Goal: Contribute content: Contribute content

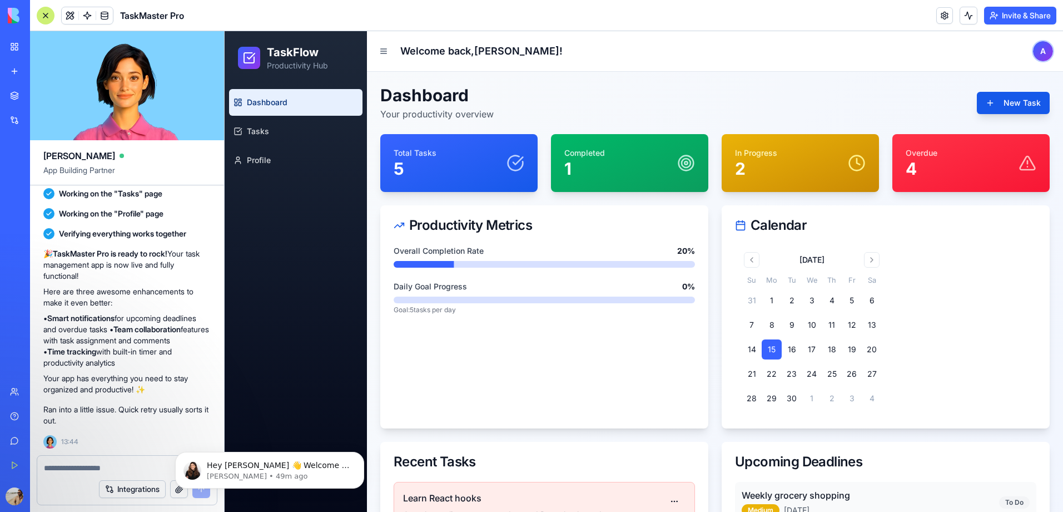
scroll to position [395, 0]
click at [510, 150] on div "Total Tasks 5" at bounding box center [459, 162] width 131 height 31
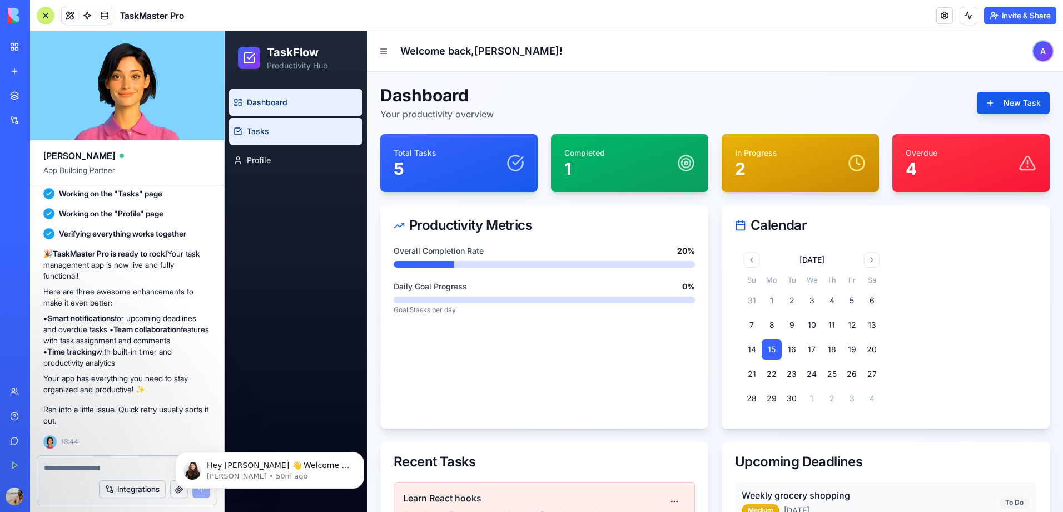
click at [276, 142] on link "Tasks" at bounding box center [295, 131] width 133 height 27
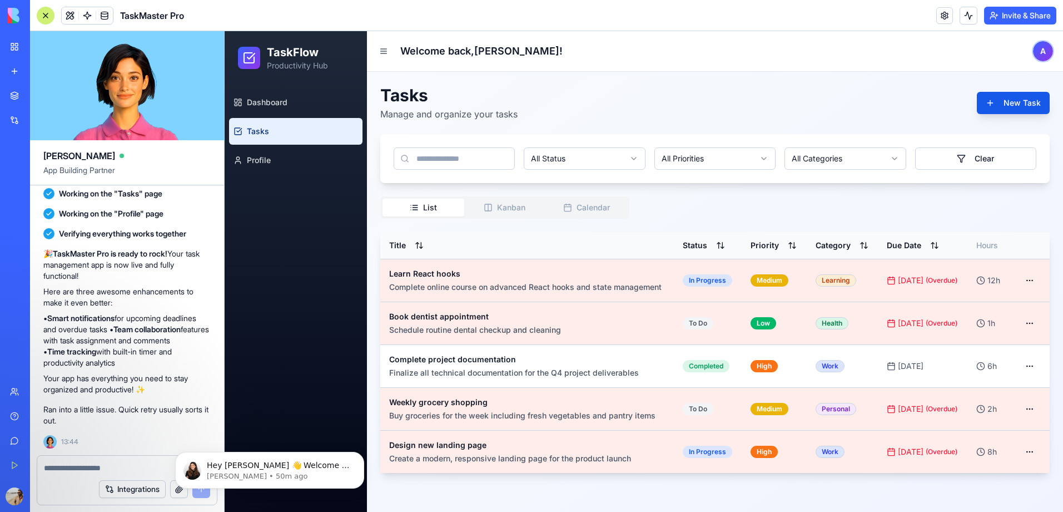
click at [256, 173] on div "Dashboard Tasks Profile" at bounding box center [296, 131] width 142 height 93
click at [259, 158] on span "Profile" at bounding box center [259, 160] width 24 height 11
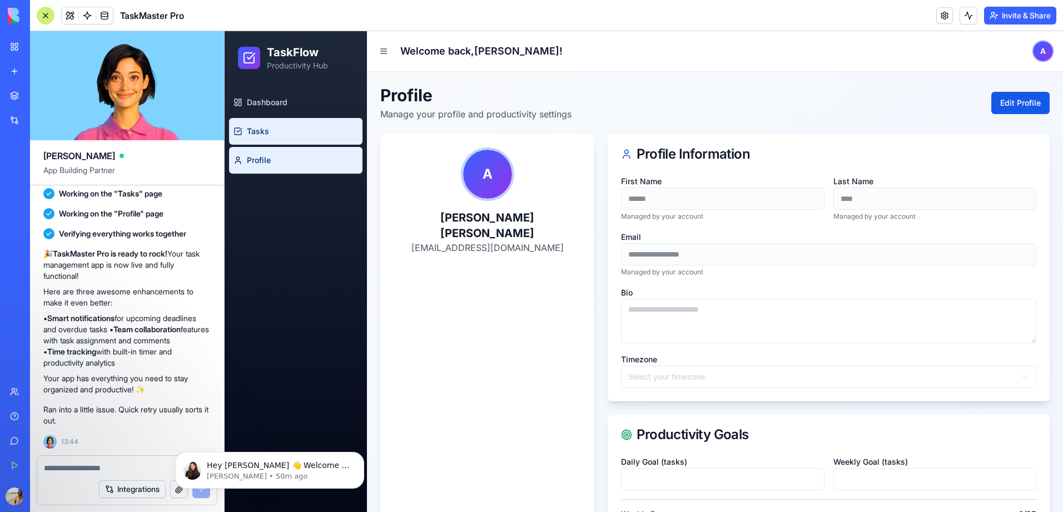
click at [261, 130] on span "Tasks" at bounding box center [258, 131] width 22 height 11
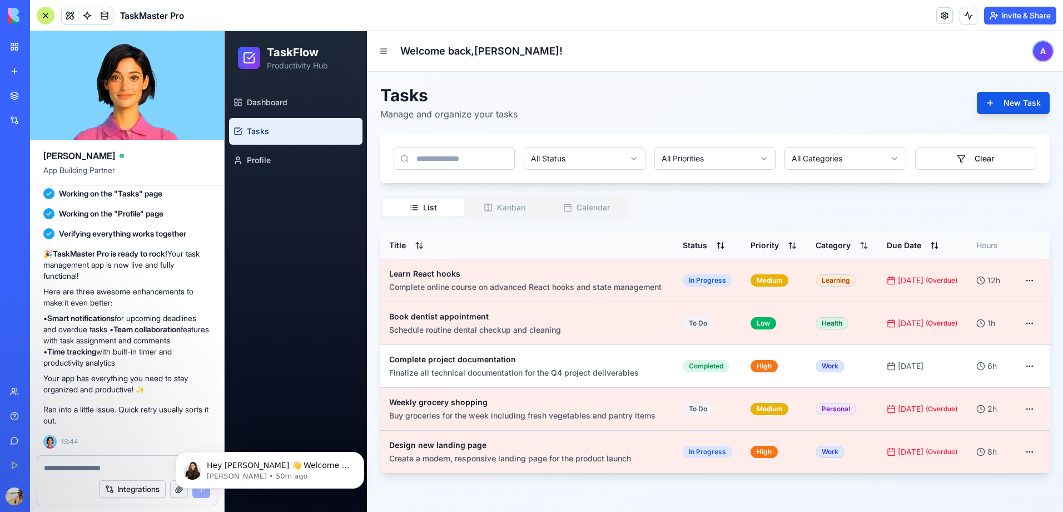
click at [503, 161] on input at bounding box center [454, 158] width 121 height 22
click at [1004, 103] on button "New Task" at bounding box center [1013, 103] width 73 height 22
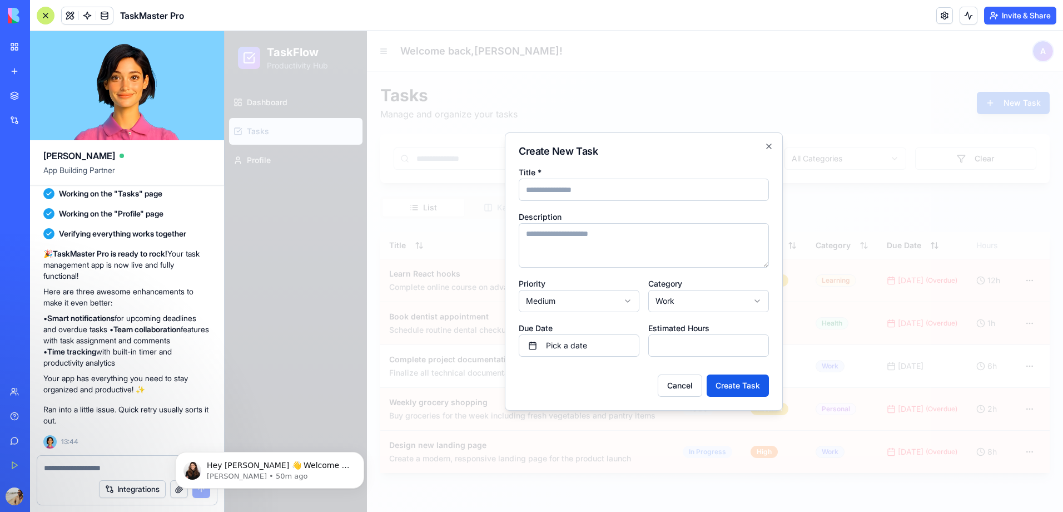
click at [602, 191] on input "Title *" at bounding box center [644, 189] width 250 height 22
type input "*"
click at [769, 145] on icon "button" at bounding box center [769, 146] width 9 height 9
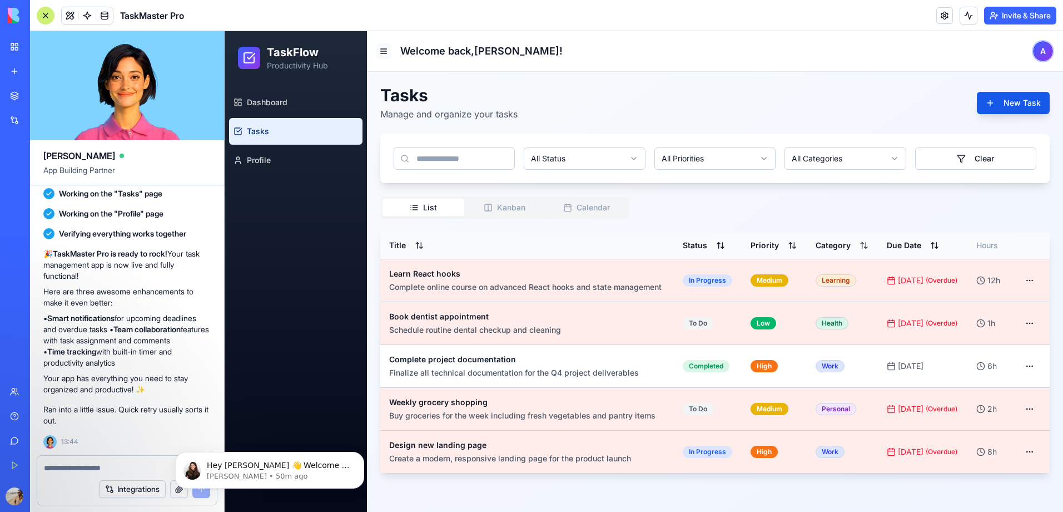
click at [384, 48] on button at bounding box center [384, 51] width 16 height 16
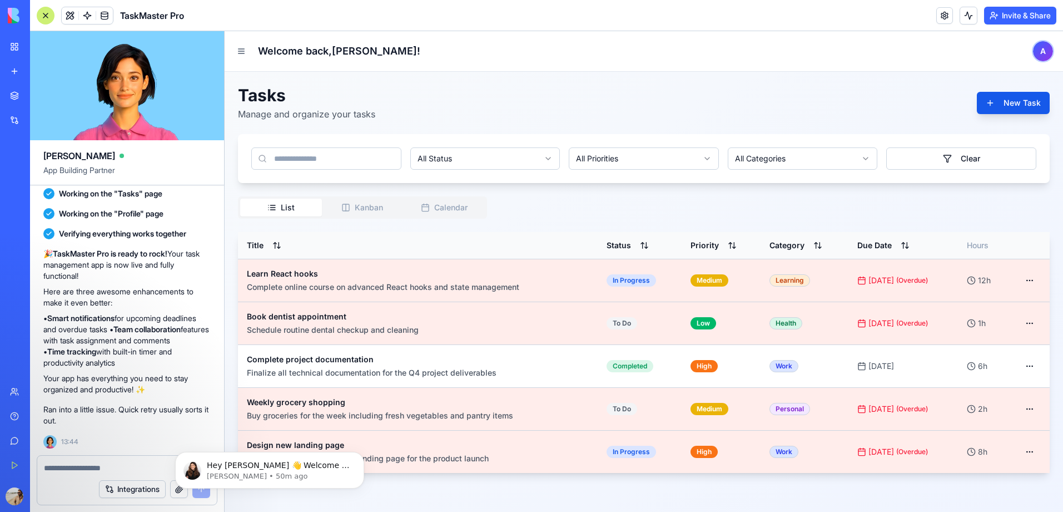
click at [648, 95] on div "Tasks Manage and organize your tasks New Task" at bounding box center [644, 103] width 812 height 36
click at [143, 493] on button "Integrations" at bounding box center [132, 489] width 67 height 18
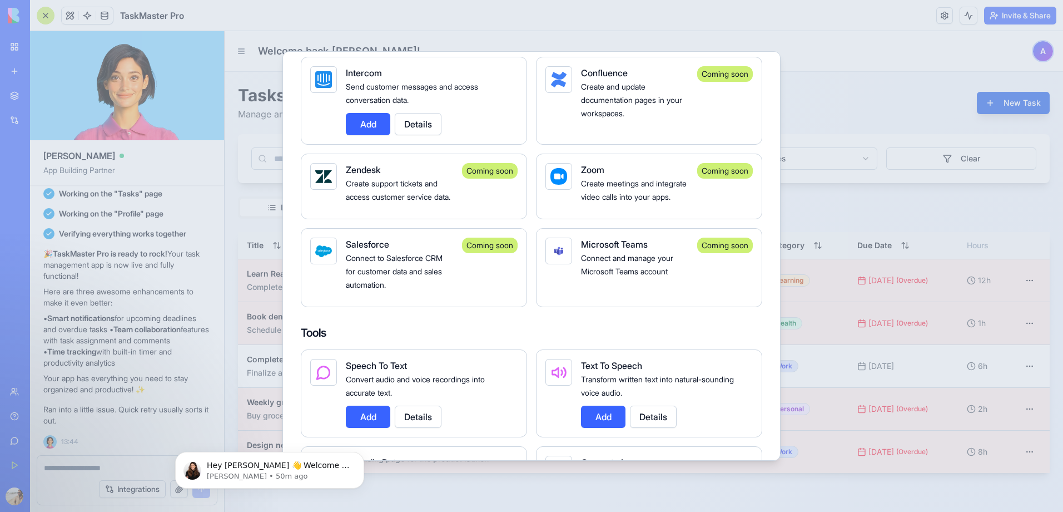
scroll to position [1038, 0]
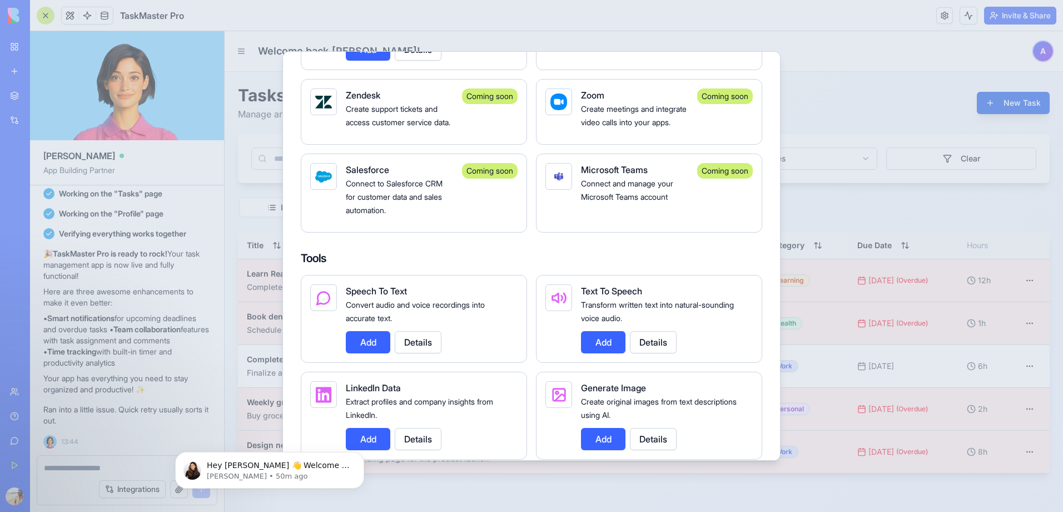
click at [820, 83] on div at bounding box center [531, 256] width 1063 height 512
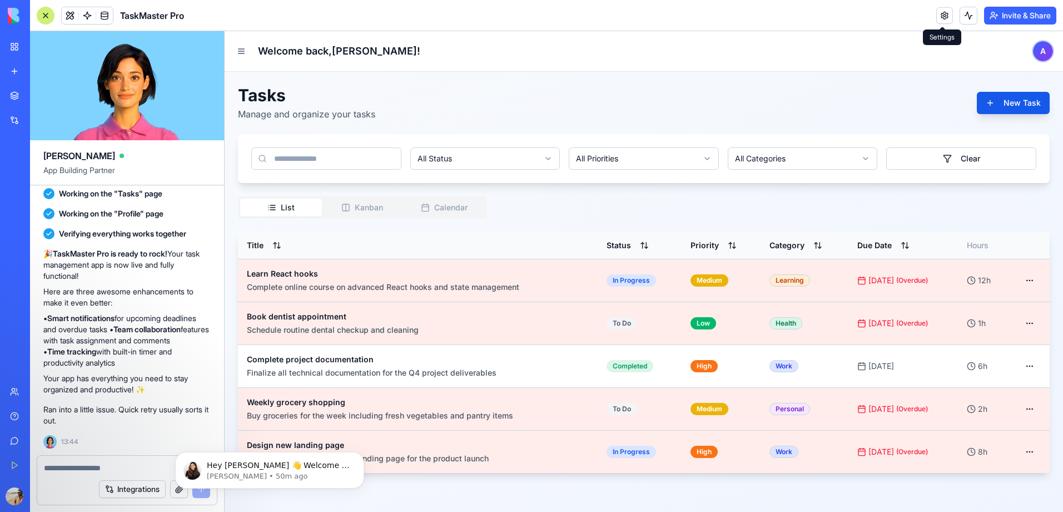
click at [940, 16] on link at bounding box center [944, 15] width 17 height 17
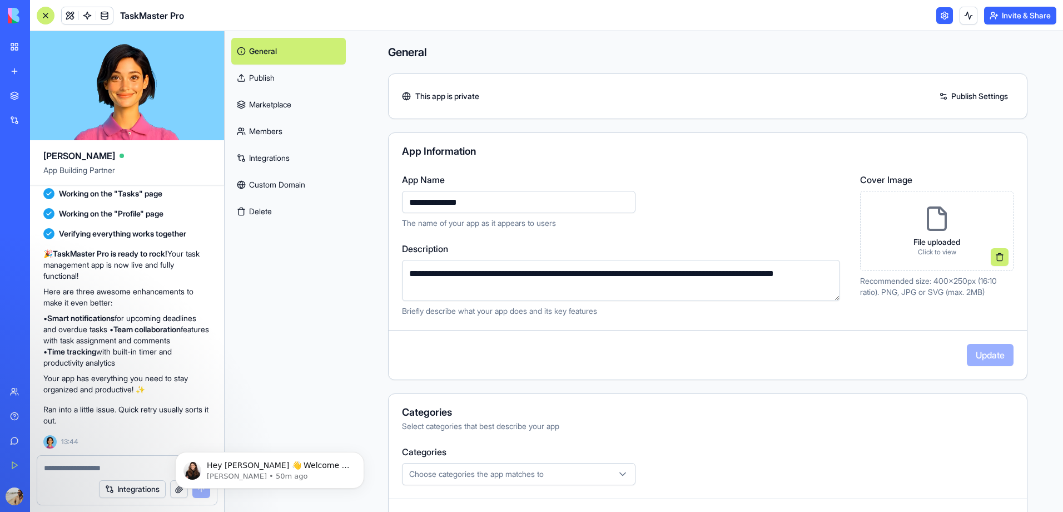
click at [936, 18] on link at bounding box center [944, 15] width 17 height 17
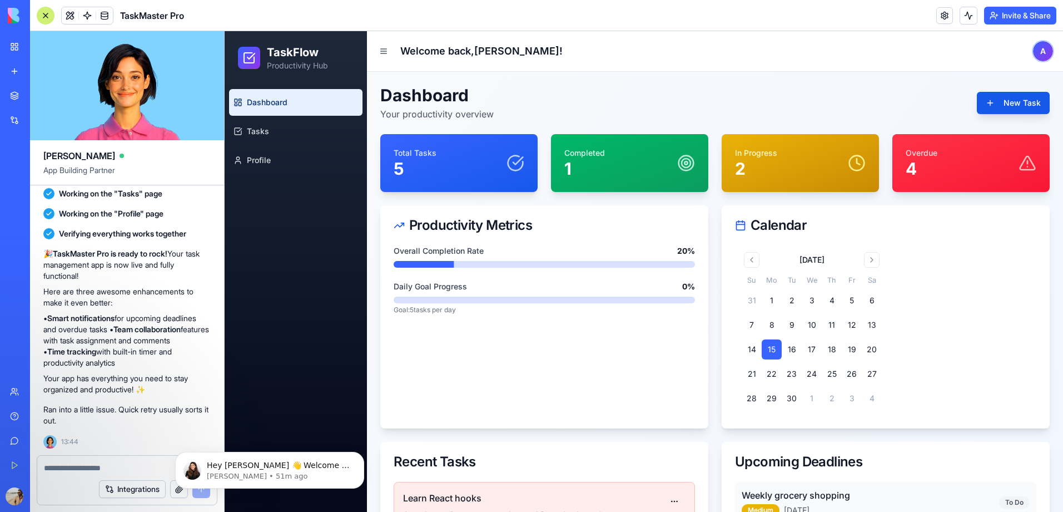
click at [1033, 14] on button "Invite & Share" at bounding box center [1020, 16] width 72 height 18
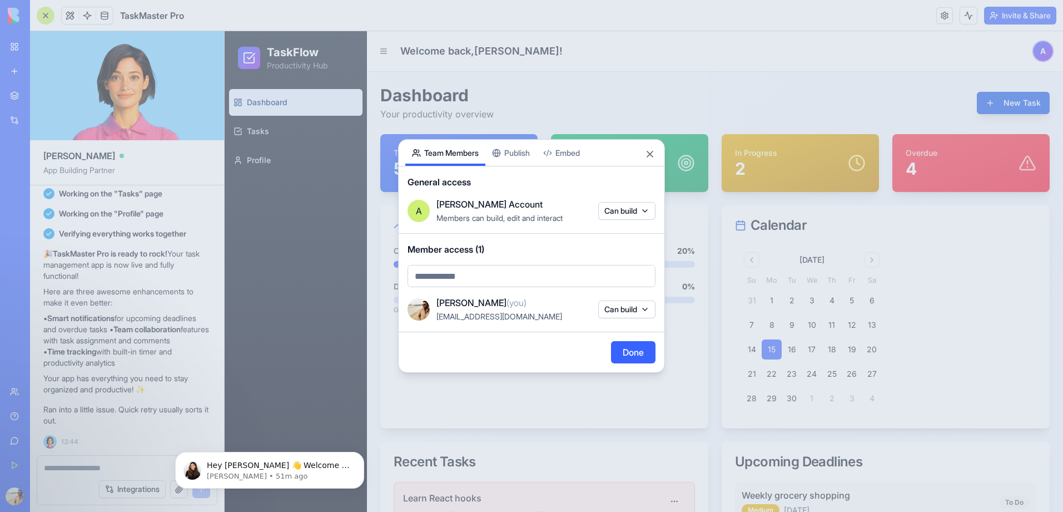
click at [628, 210] on body "BETA My Workspace New app Marketplace Integrations Recent Untitled App AI Logo …" at bounding box center [531, 256] width 1063 height 512
click at [582, 182] on div at bounding box center [531, 256] width 1063 height 512
click at [506, 157] on div "Share App Team Members Publish Embed General access A Arnest's Account Members …" at bounding box center [531, 256] width 267 height 234
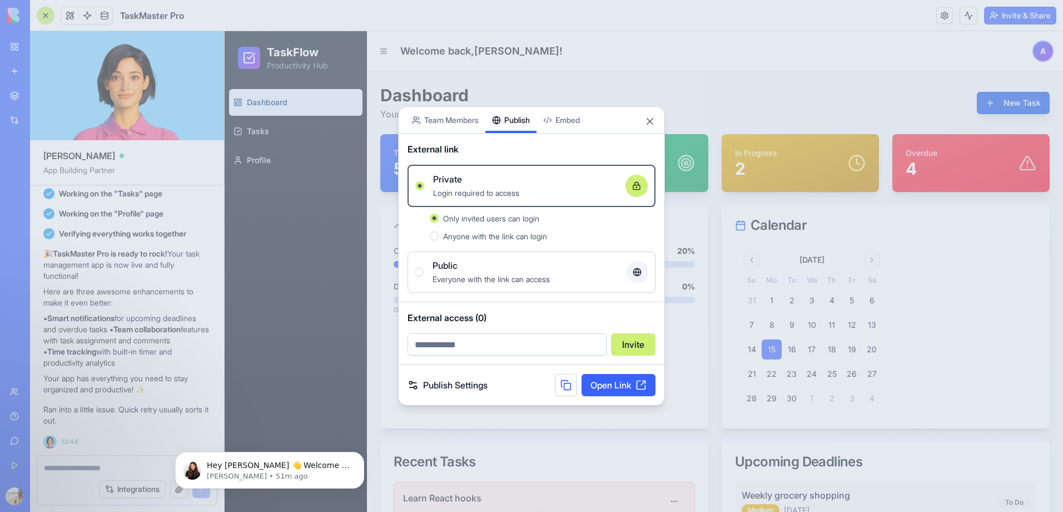
click at [450, 218] on span "Only invited users can login" at bounding box center [491, 218] width 96 height 9
click at [439, 218] on button "Only invited users can login" at bounding box center [434, 218] width 9 height 9
click at [459, 238] on span "Anyone with the link can login" at bounding box center [495, 235] width 104 height 9
click at [439, 238] on button "Anyone with the link can login" at bounding box center [434, 235] width 9 height 9
click at [419, 270] on button "Public Everyone with the link can access" at bounding box center [419, 271] width 9 height 9
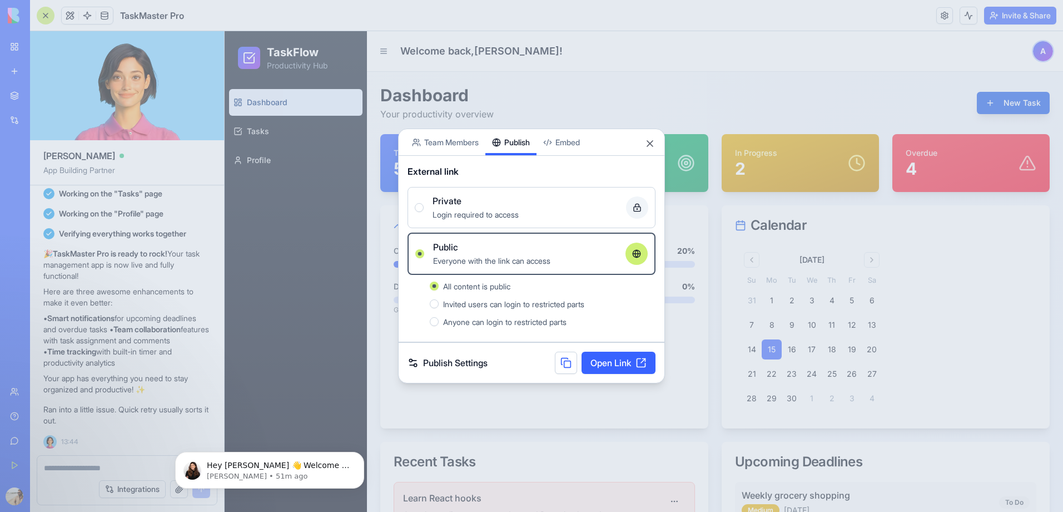
click at [553, 142] on button "Embed" at bounding box center [562, 142] width 50 height 26
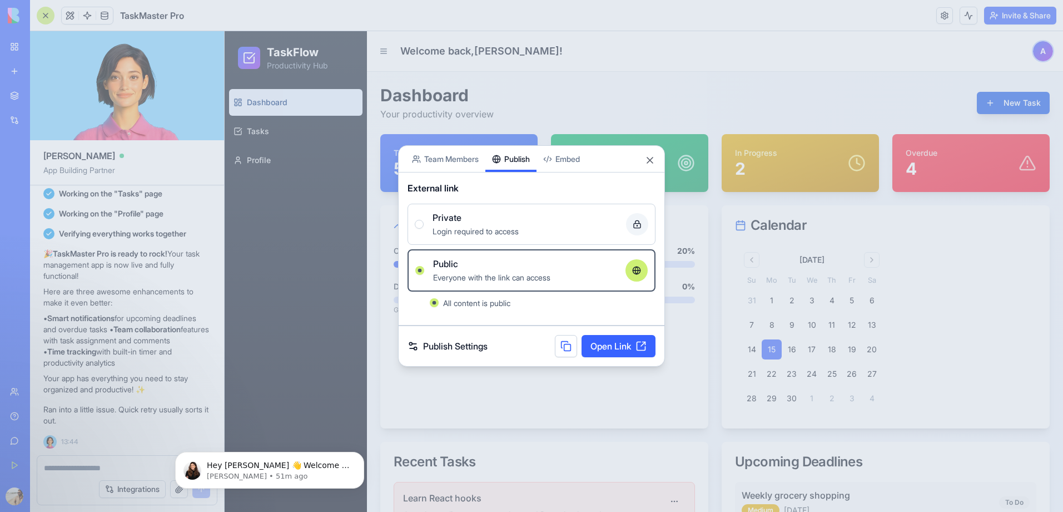
click at [512, 147] on button "Publish" at bounding box center [510, 159] width 51 height 26
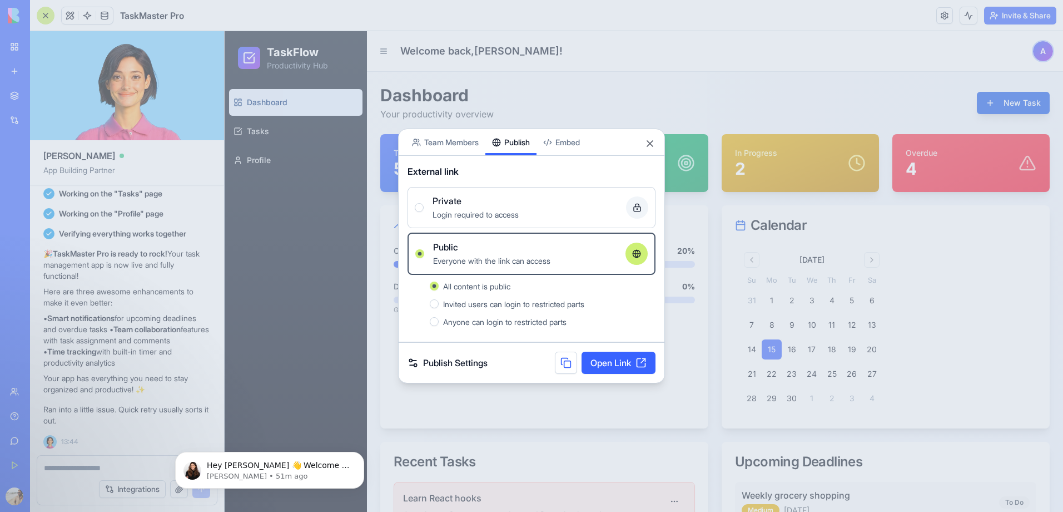
click at [613, 363] on link "Open Link" at bounding box center [619, 362] width 74 height 22
click at [654, 145] on button "Close" at bounding box center [649, 143] width 11 height 11
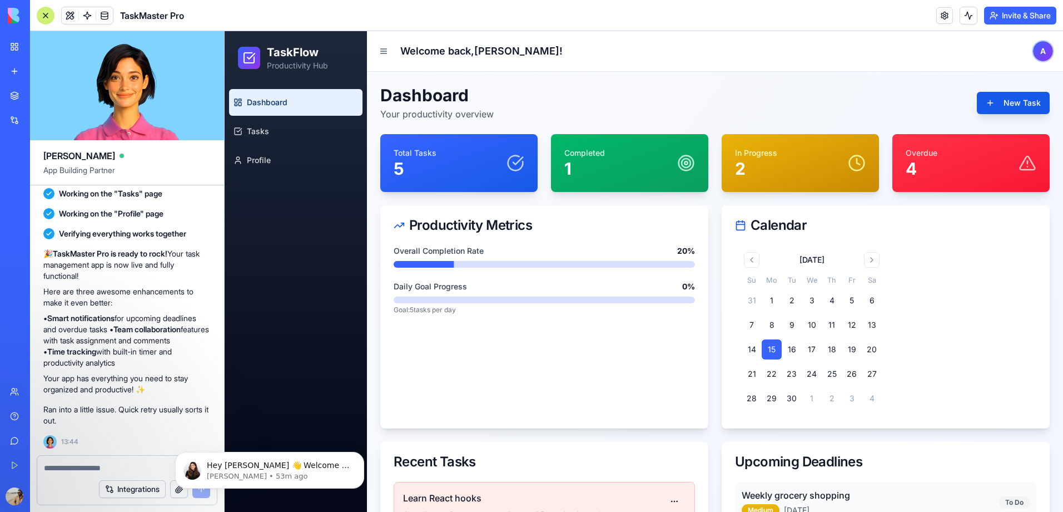
click at [39, 71] on div "New app" at bounding box center [34, 71] width 14 height 11
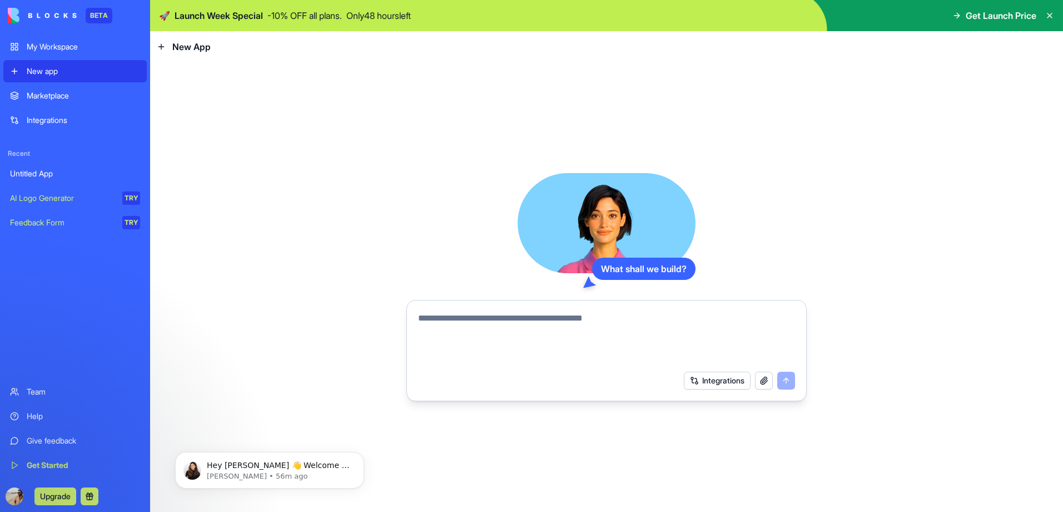
click at [637, 324] on textarea at bounding box center [606, 337] width 377 height 53
type textarea "*"
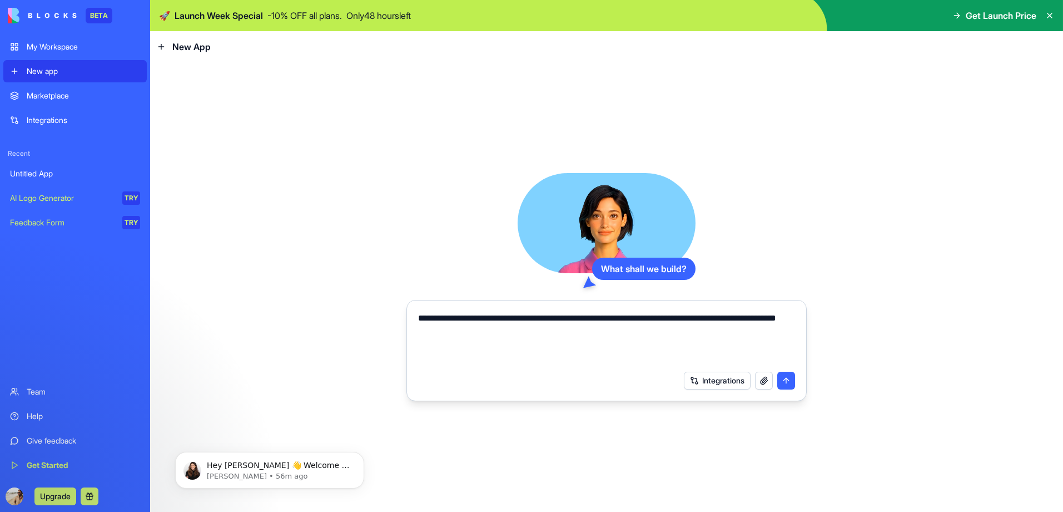
type textarea "**********"
click at [785, 381] on button "submit" at bounding box center [786, 380] width 18 height 18
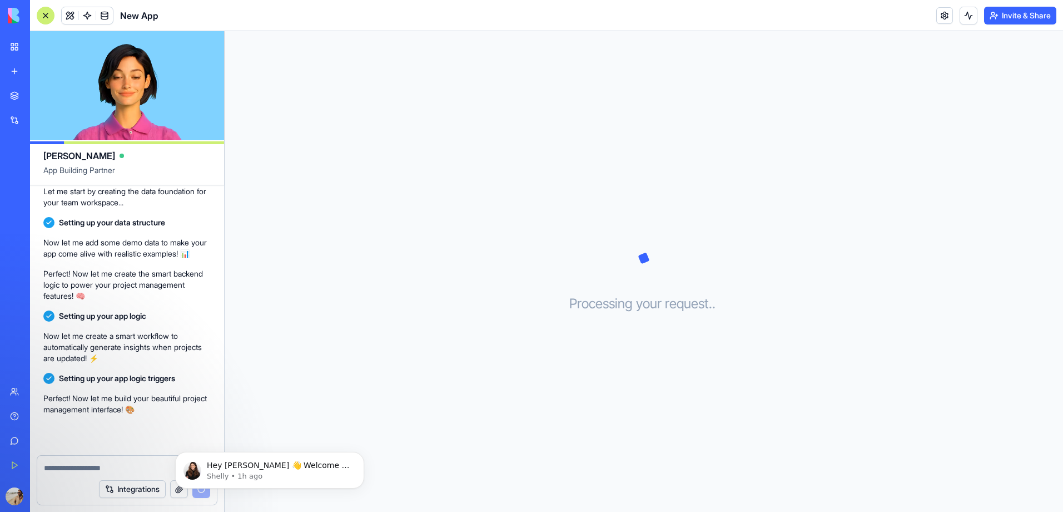
scroll to position [200, 0]
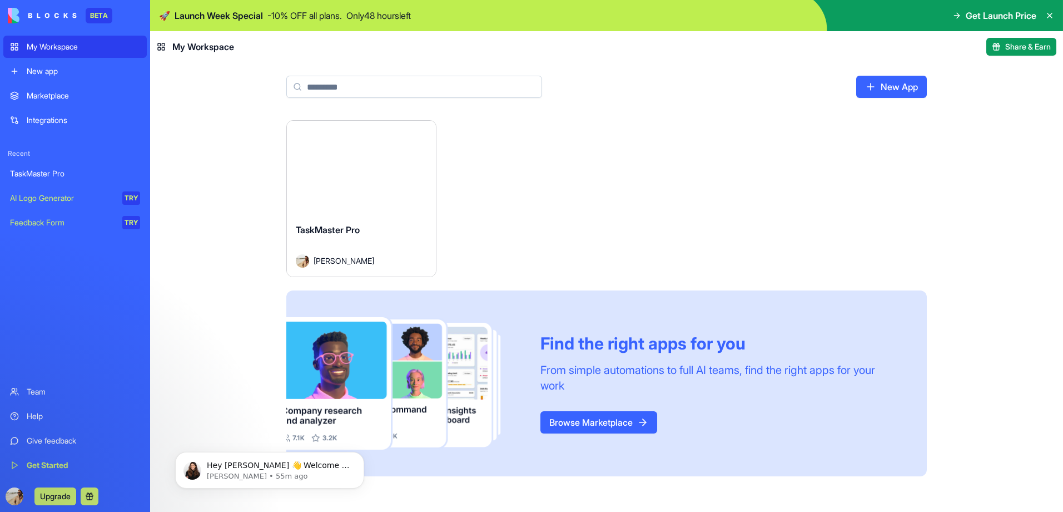
click at [56, 498] on button "Upgrade" at bounding box center [55, 496] width 42 height 18
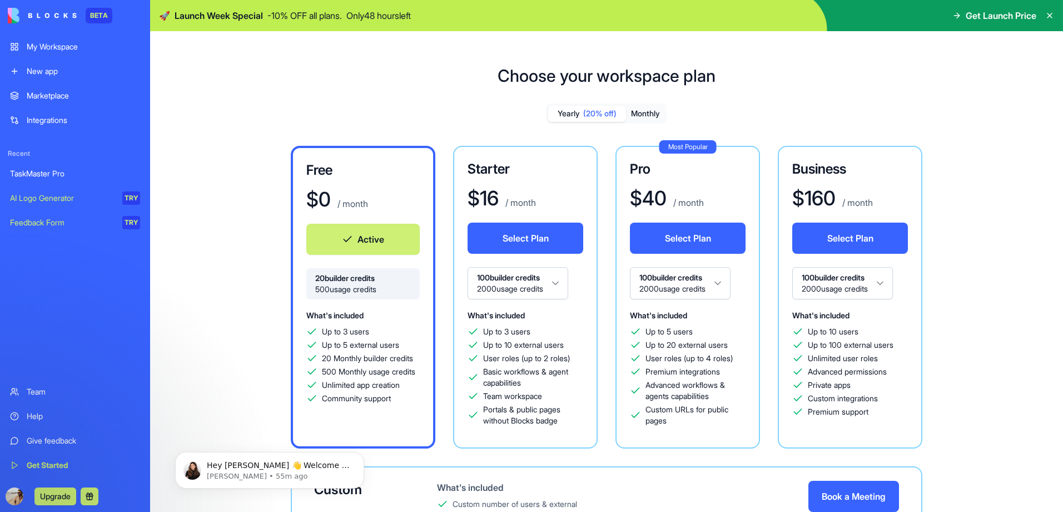
drag, startPoint x: 94, startPoint y: 16, endPoint x: 398, endPoint y: 67, distance: 307.9
click at [398, 67] on div "Choose your workspace plan Yearly (20% off) Monthly Free $ 0 / month Active 20 …" at bounding box center [606, 349] width 913 height 603
